Goal: Task Accomplishment & Management: Use online tool/utility

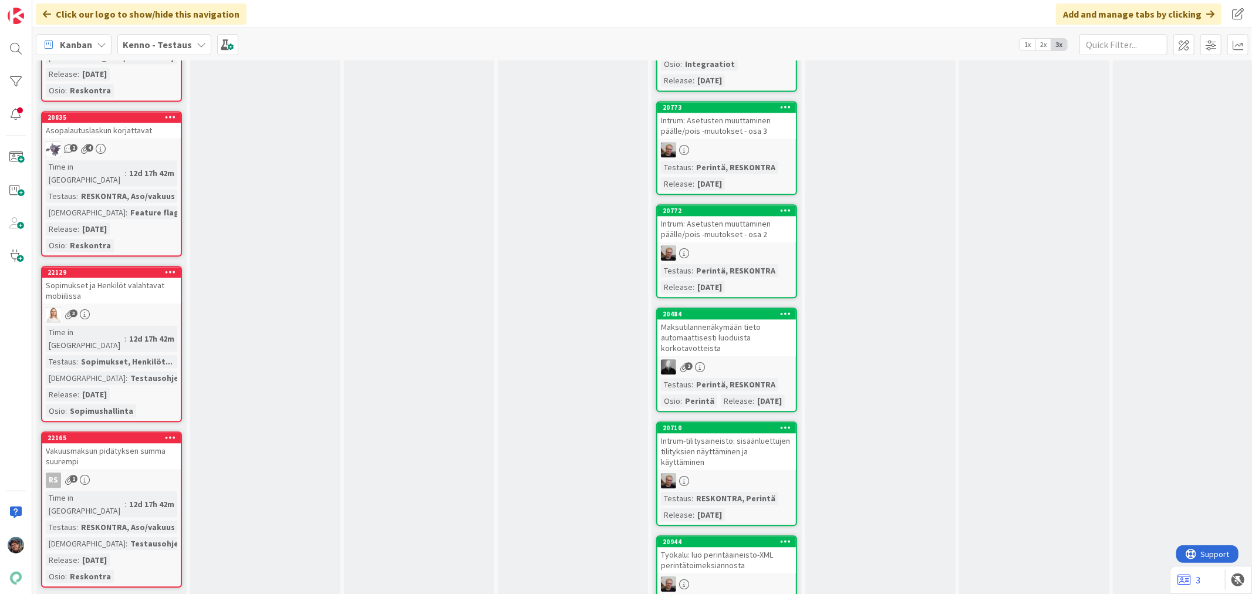
scroll to position [2413, 0]
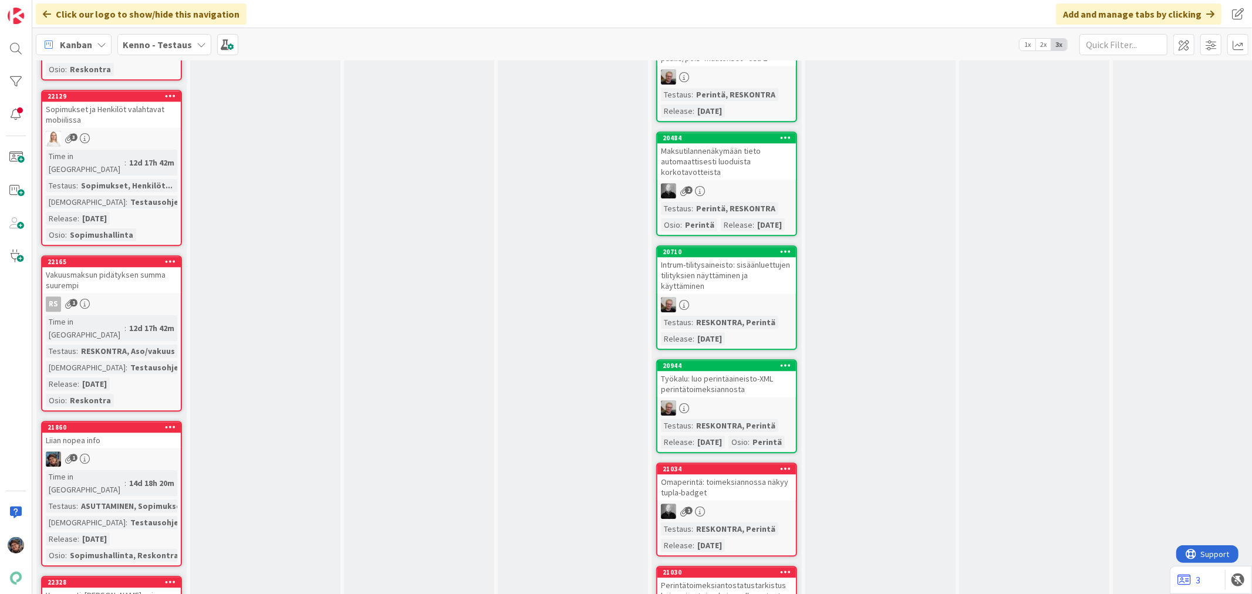
click at [141, 516] on div "Testausohjeet..." at bounding box center [162, 522] width 70 height 13
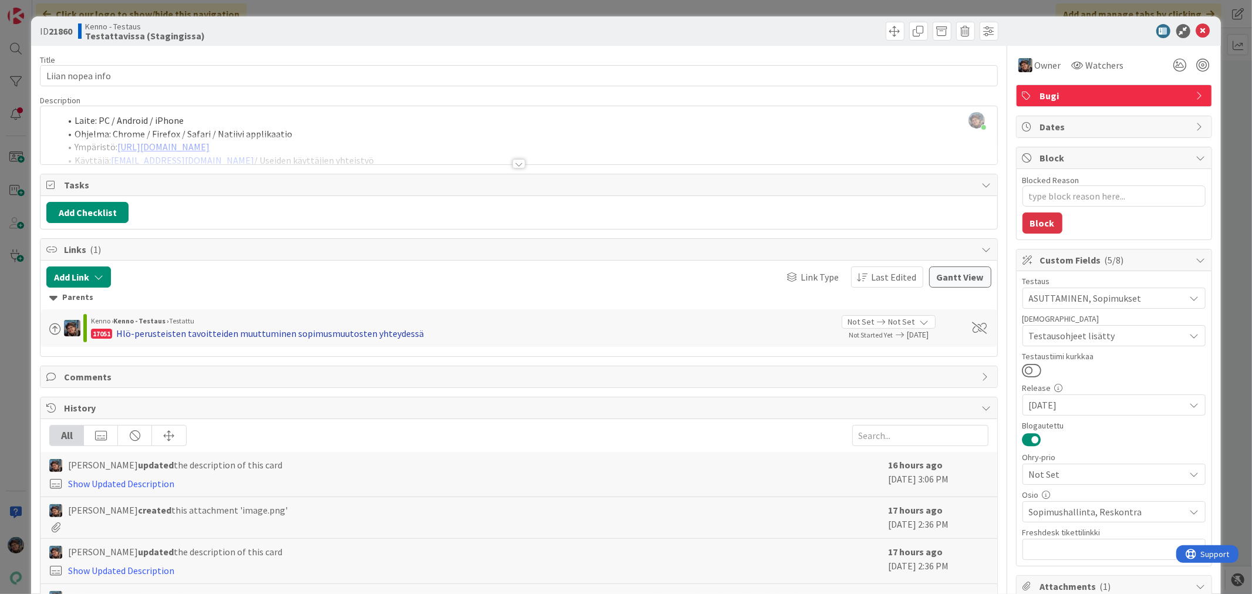
click at [379, 335] on div "Hlö-perusteisten tavoitteiden muuttuminen sopimusmuutosten yhteydessä" at bounding box center [270, 333] width 308 height 14
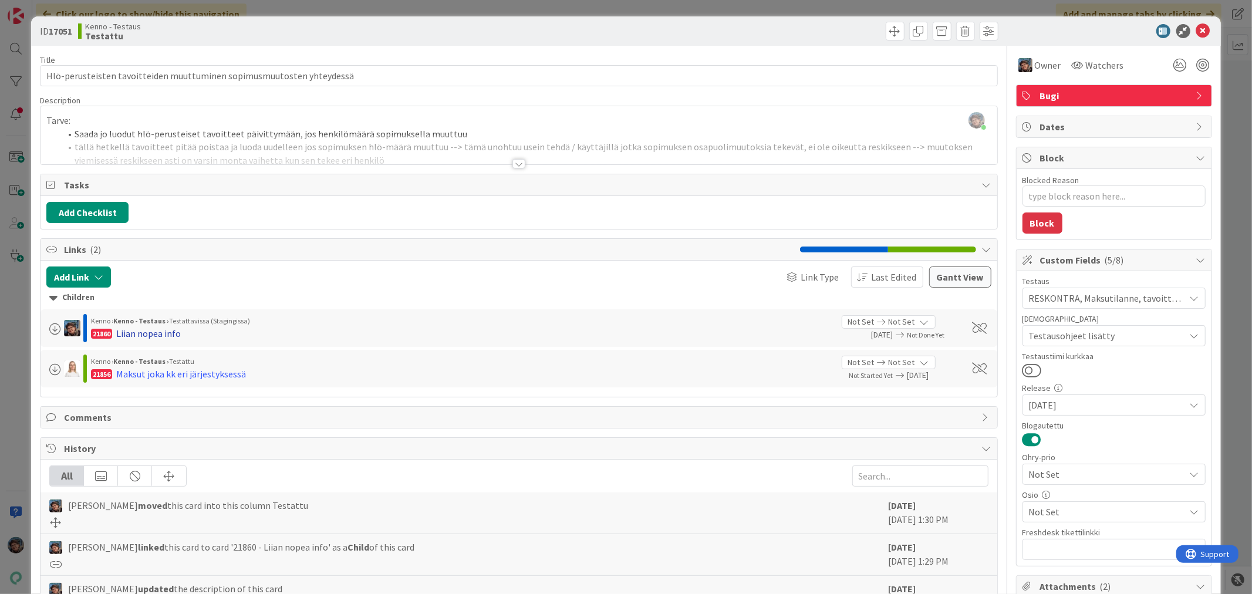
click at [128, 333] on div "Liian nopea info" at bounding box center [148, 333] width 65 height 14
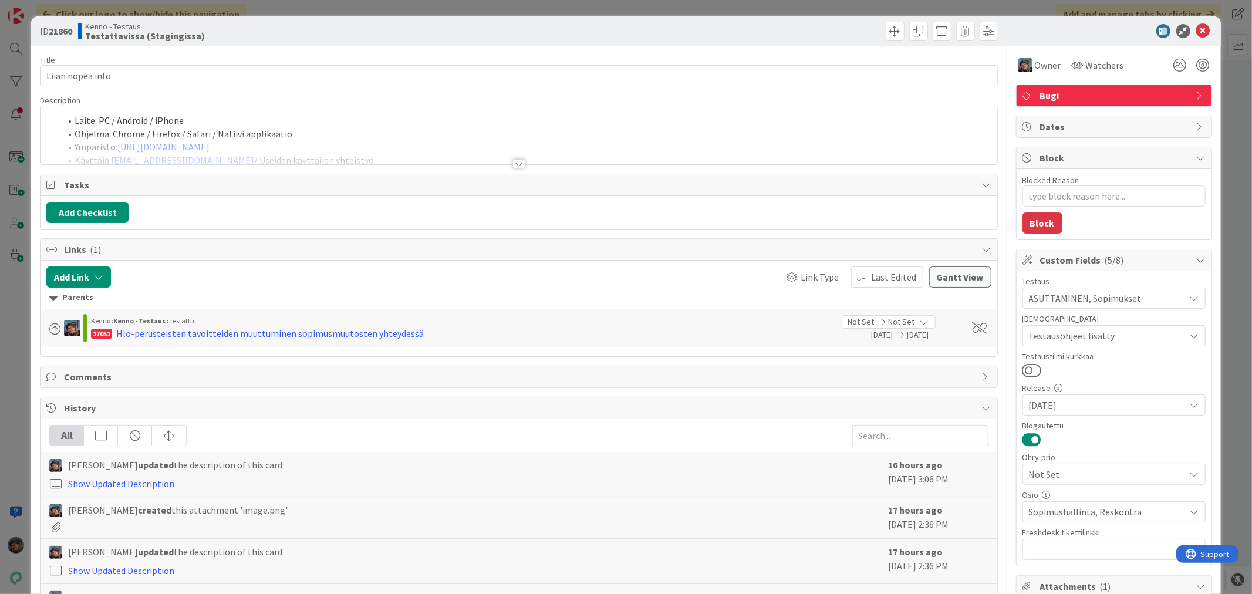
click at [512, 162] on div at bounding box center [518, 163] width 13 height 9
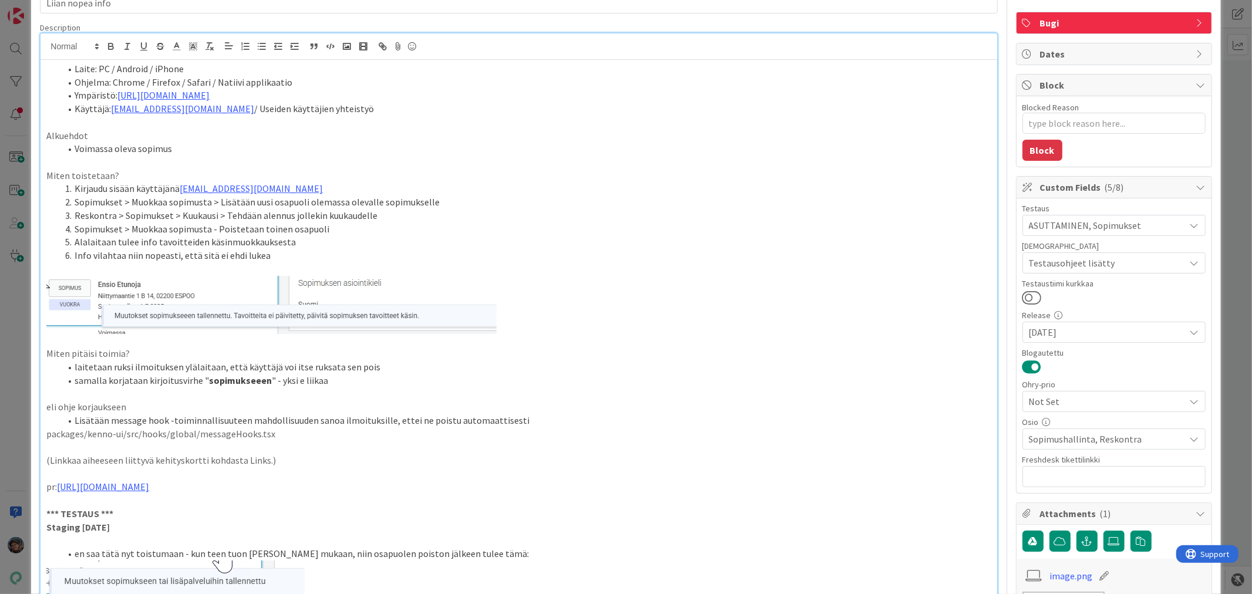
scroll to position [65, 0]
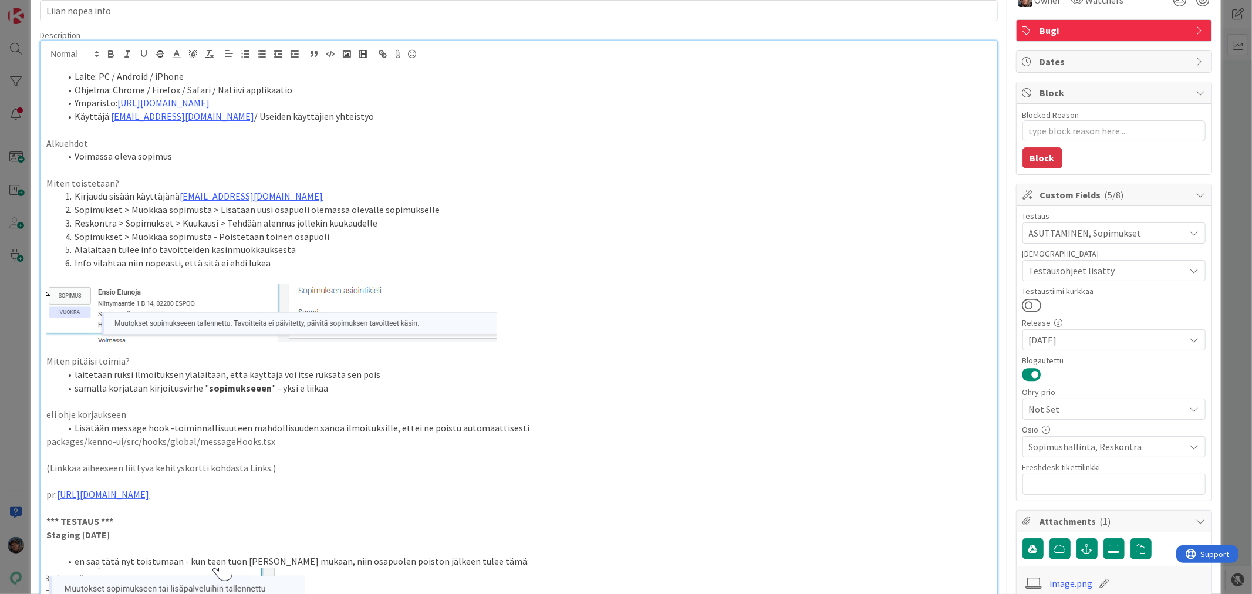
type textarea "x"
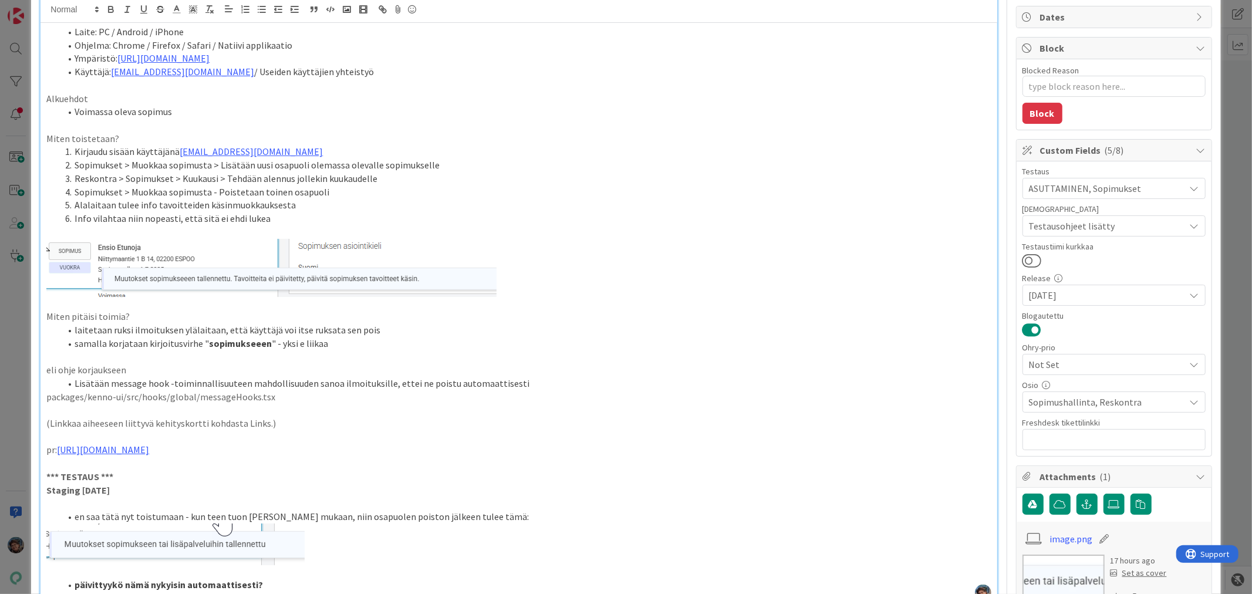
scroll to position [391, 0]
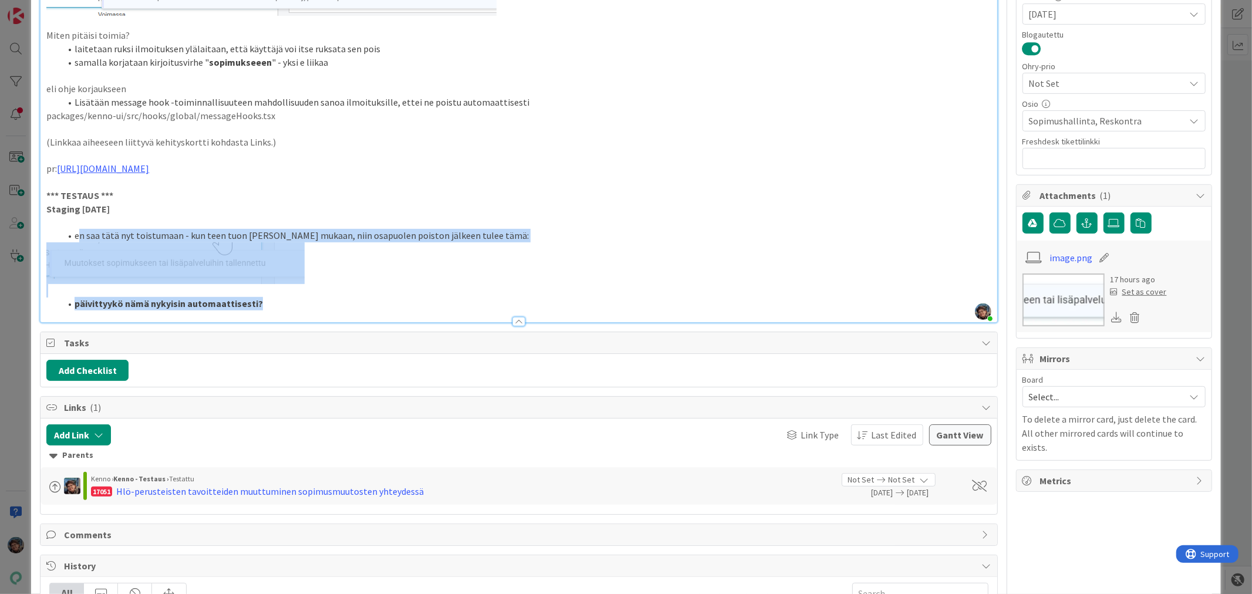
drag, startPoint x: 77, startPoint y: 235, endPoint x: 332, endPoint y: 318, distance: 267.9
click at [332, 318] on div "Description Pirjo Peltonen joined 13 m ago Laite: PC / Android / iPhone Ohjelma…" at bounding box center [518, 13] width 957 height 619
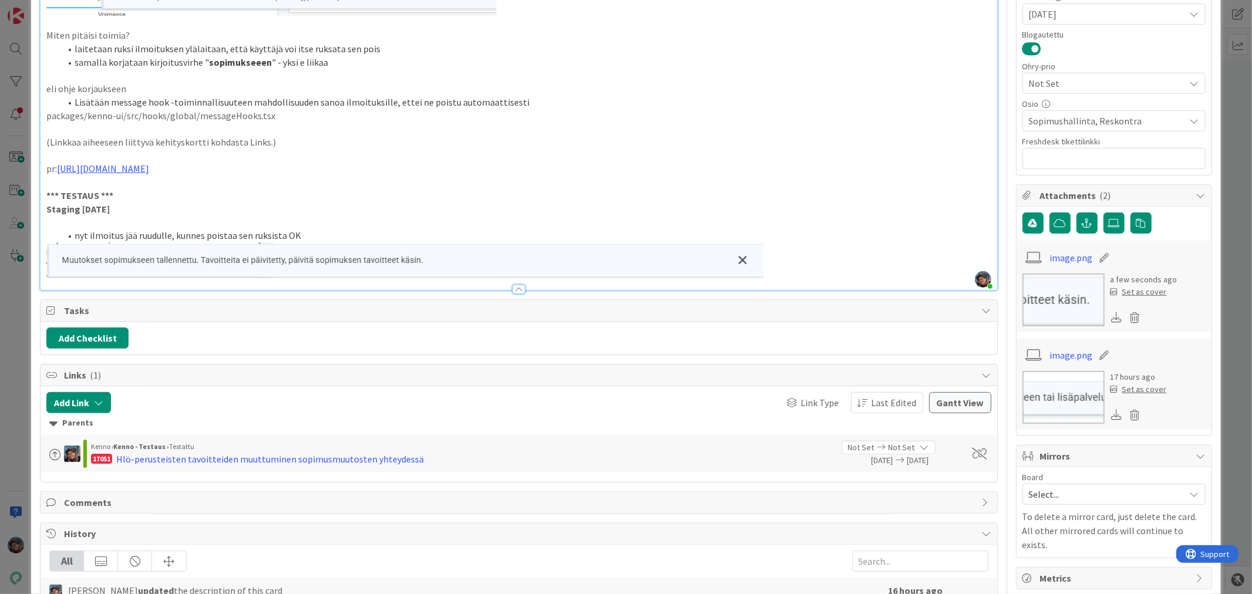
scroll to position [0, 0]
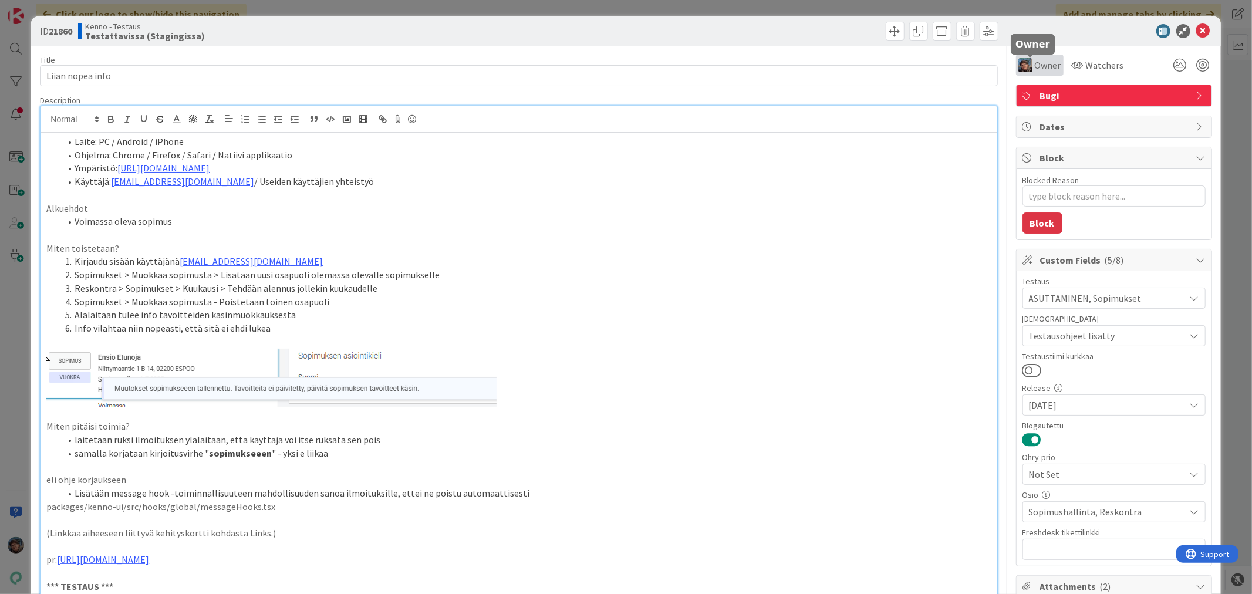
click at [1035, 62] on span "Owner" at bounding box center [1048, 65] width 26 height 14
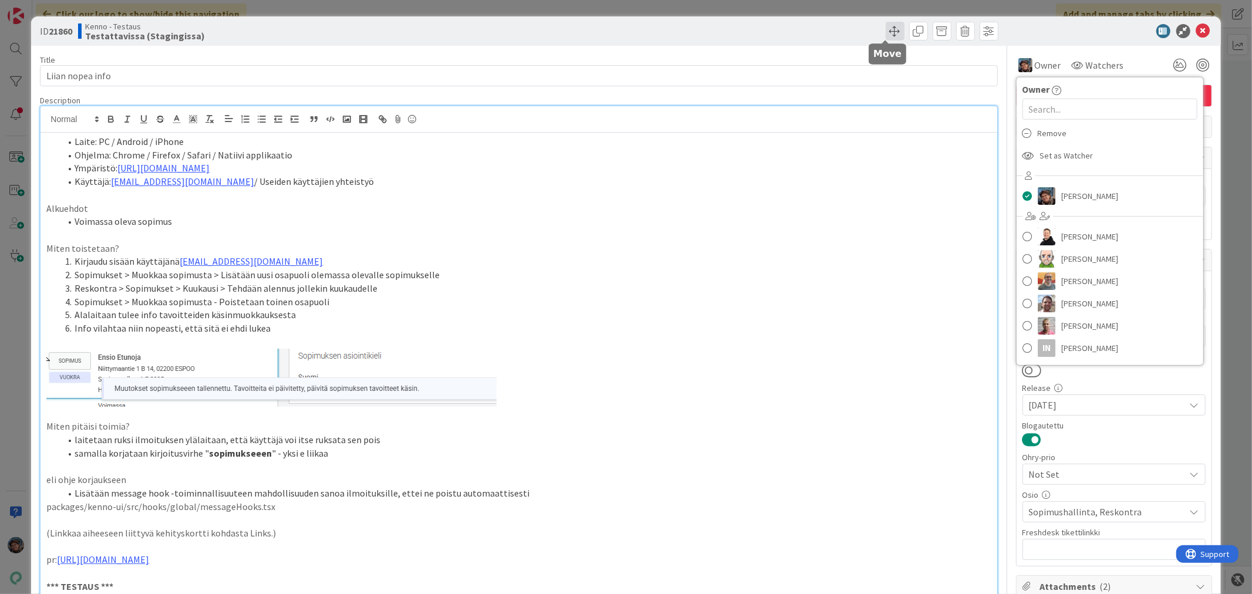
click at [886, 29] on span at bounding box center [895, 31] width 19 height 19
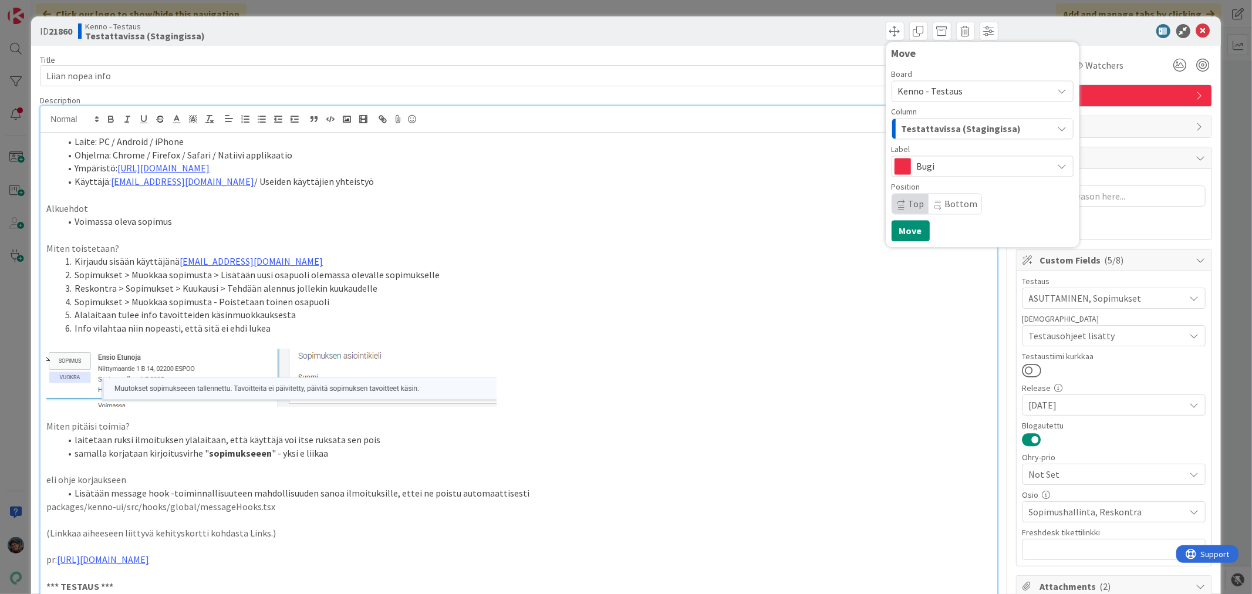
click at [950, 126] on span "Testattavissa (Stagingissa)" at bounding box center [962, 128] width 120 height 15
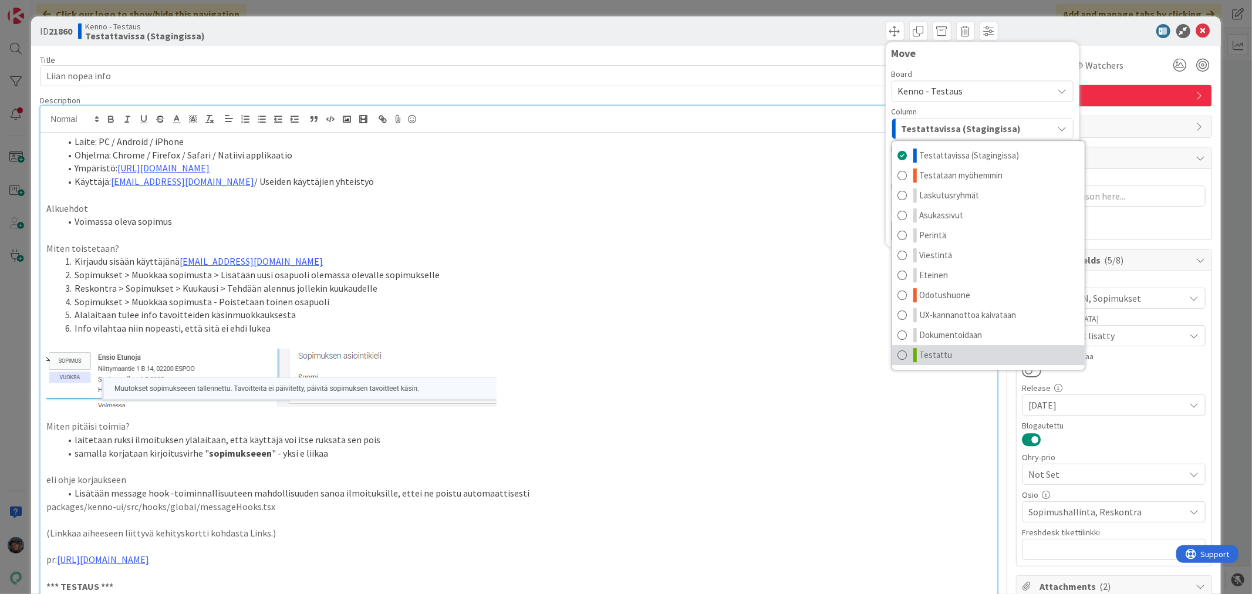
click at [947, 356] on link "Testattu" at bounding box center [988, 355] width 193 height 20
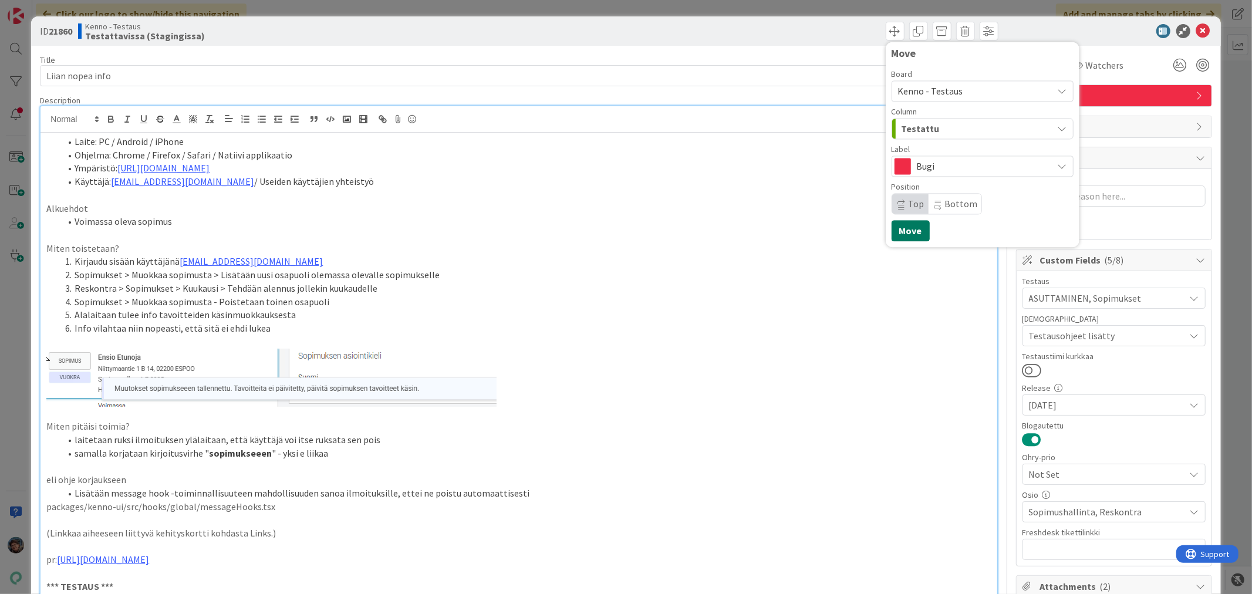
click at [904, 231] on button "Move" at bounding box center [911, 230] width 38 height 21
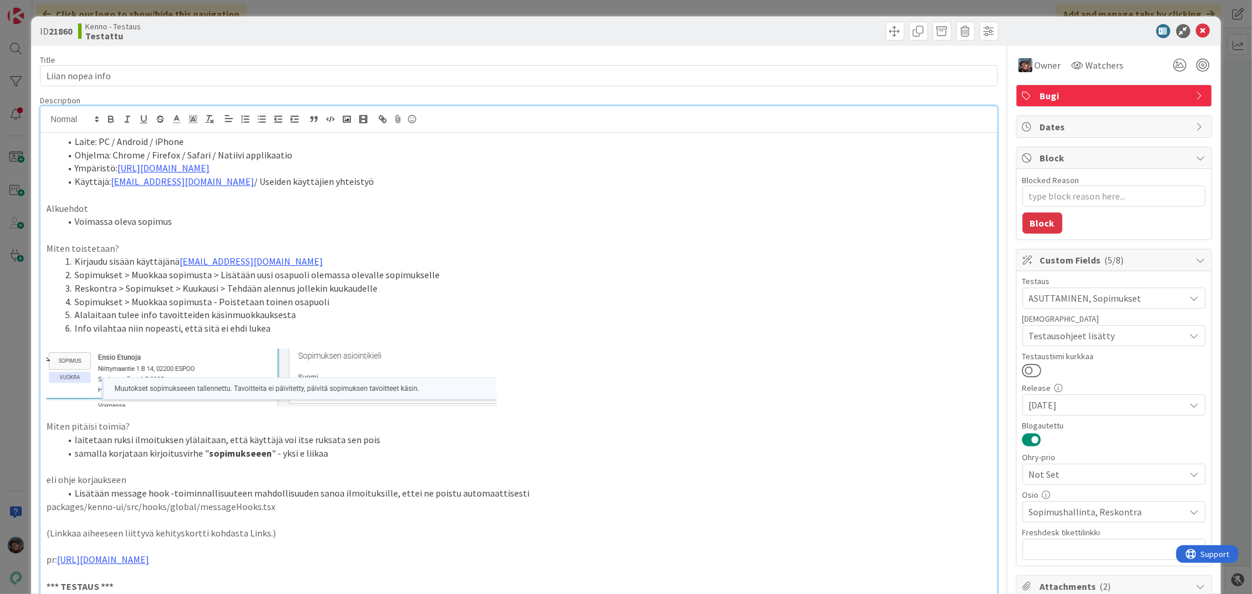
type textarea "x"
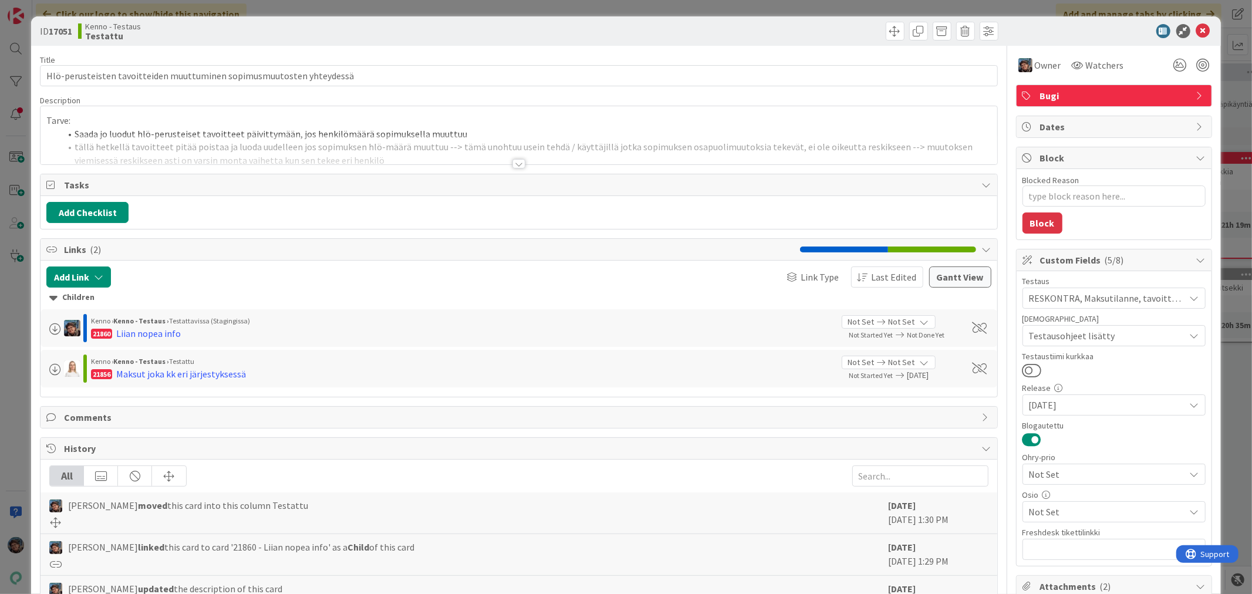
click at [520, 168] on div "Title 69 / 128 Hlö-perusteisten tavoitteiden muuttuminen sopimusmuutosten yhtey…" at bounding box center [518, 583] width 957 height 1074
click at [512, 166] on div at bounding box center [518, 163] width 13 height 9
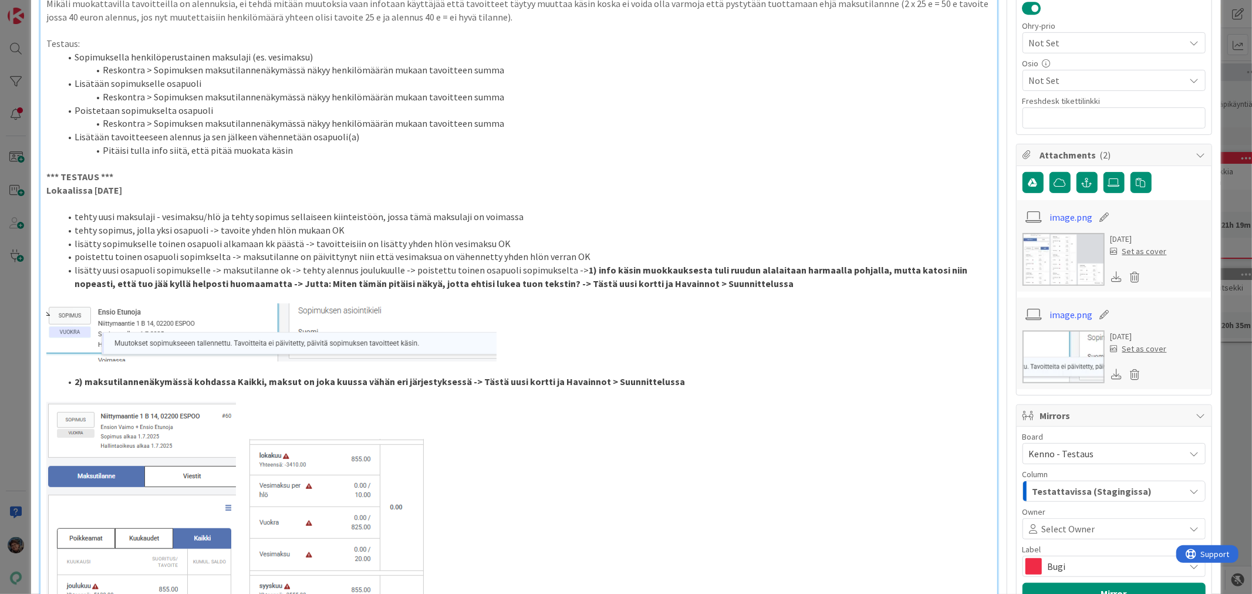
scroll to position [456, 0]
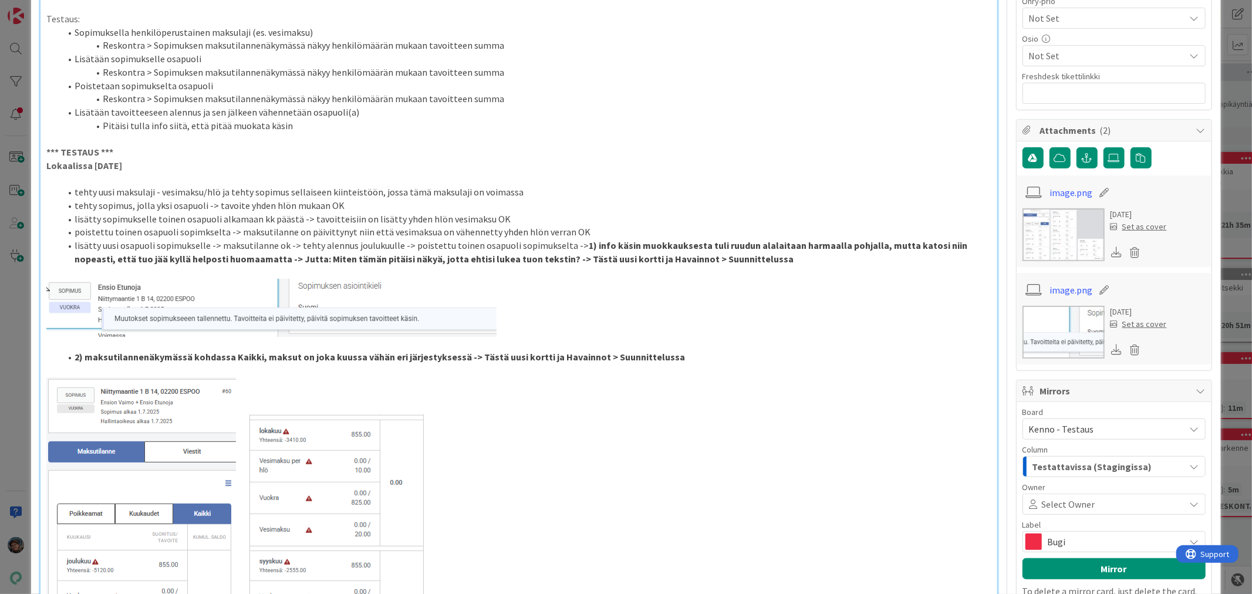
type textarea "x"
